Goal: Navigation & Orientation: Find specific page/section

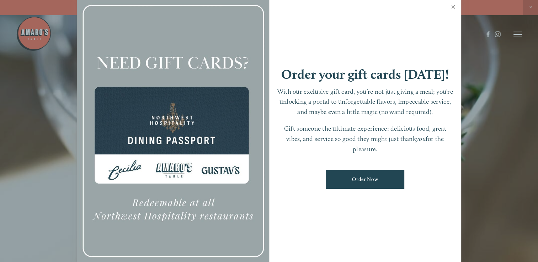
click at [454, 9] on link "Close" at bounding box center [453, 8] width 14 height 20
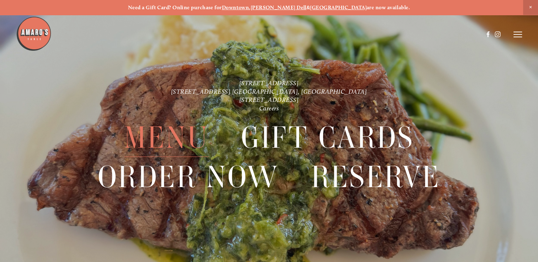
click at [175, 137] on span "Menu" at bounding box center [166, 137] width 85 height 39
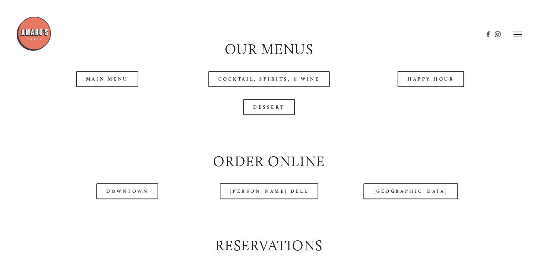
scroll to position [711, 0]
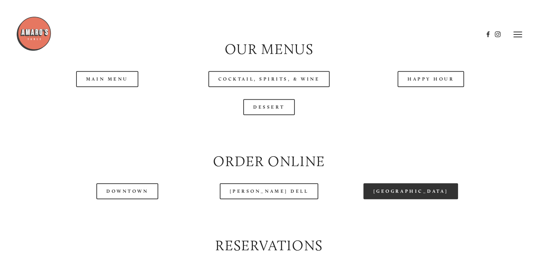
click at [403, 199] on link "[GEOGRAPHIC_DATA]" at bounding box center [410, 191] width 95 height 16
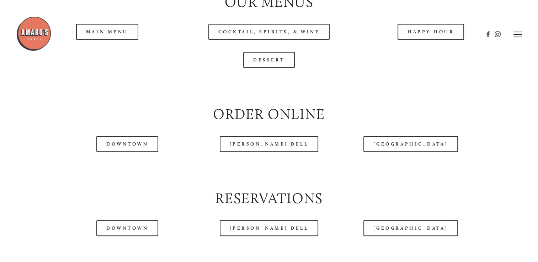
scroll to position [746, 0]
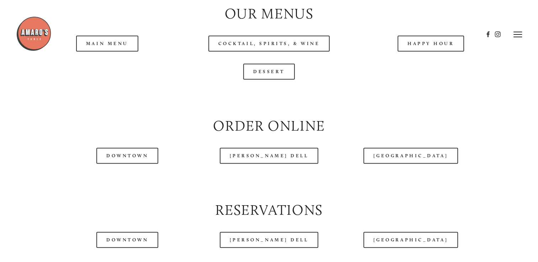
click at [121, 63] on header "Menu Order Now Visit Gallery 0" at bounding box center [268, 34] width 505 height 69
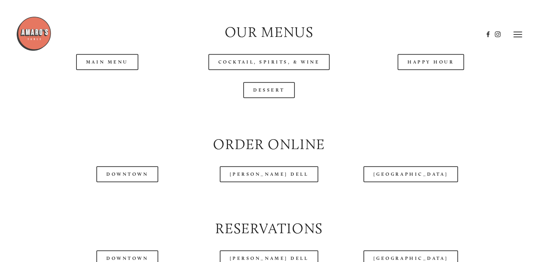
scroll to position [711, 0]
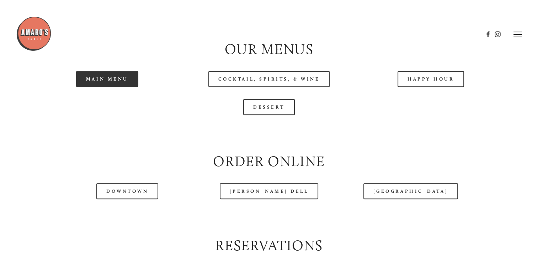
click at [118, 87] on link "Main Menu" at bounding box center [107, 79] width 62 height 16
